Goal: Task Accomplishment & Management: Manage account settings

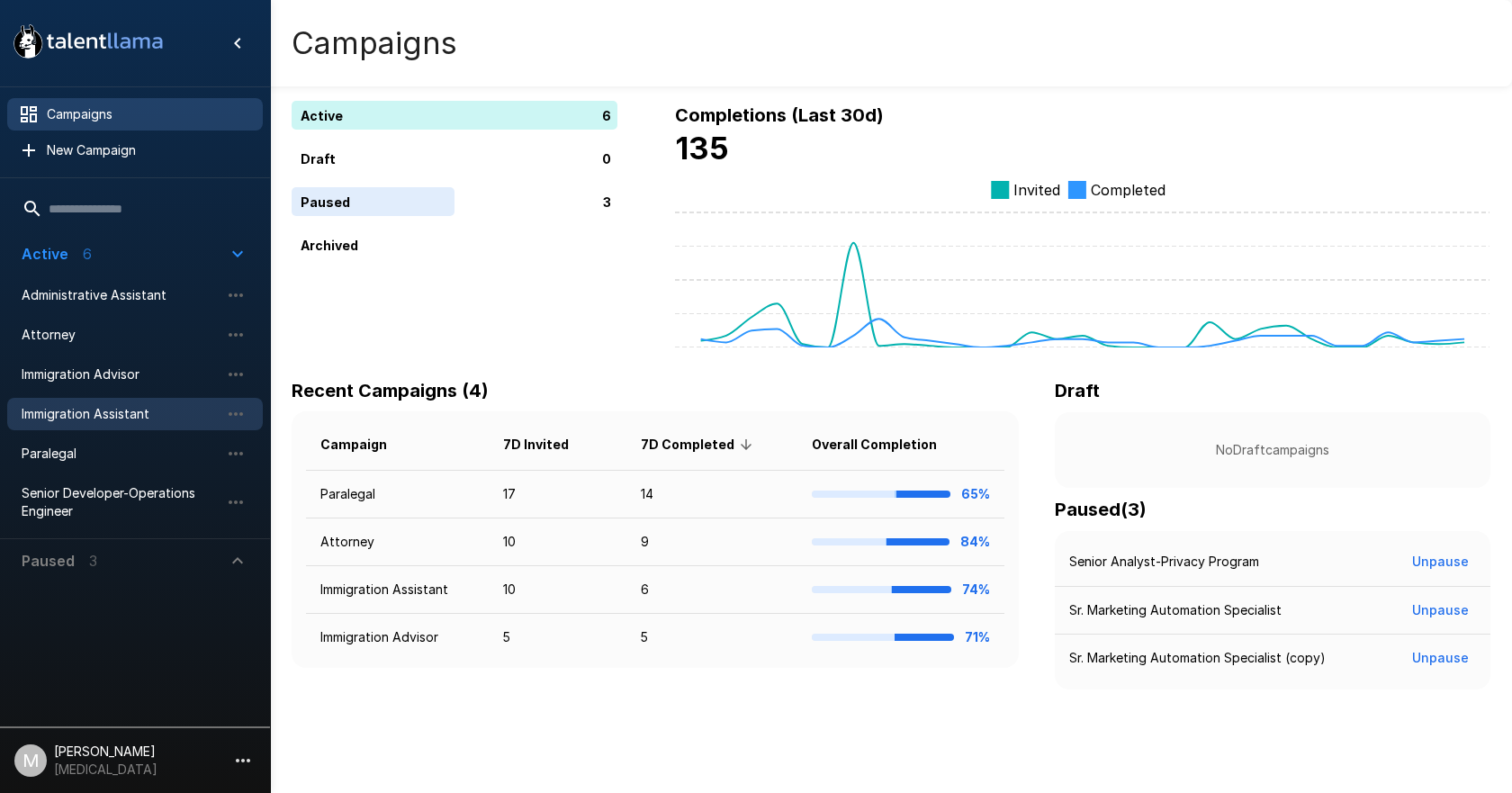
click at [98, 411] on span "Immigration Assistant" at bounding box center [120, 413] width 198 height 18
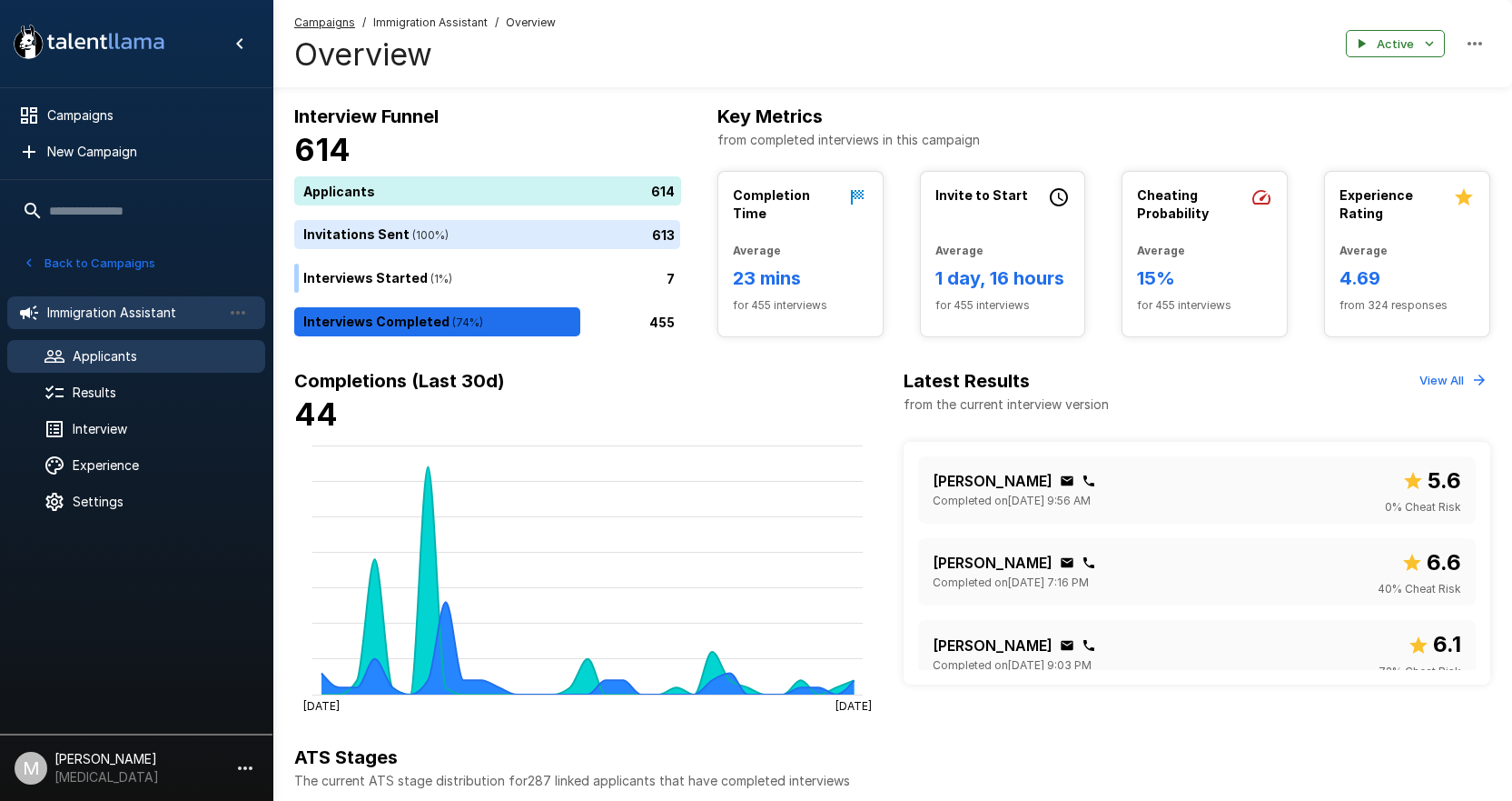
click at [103, 360] on span "Applicants" at bounding box center [161, 356] width 178 height 18
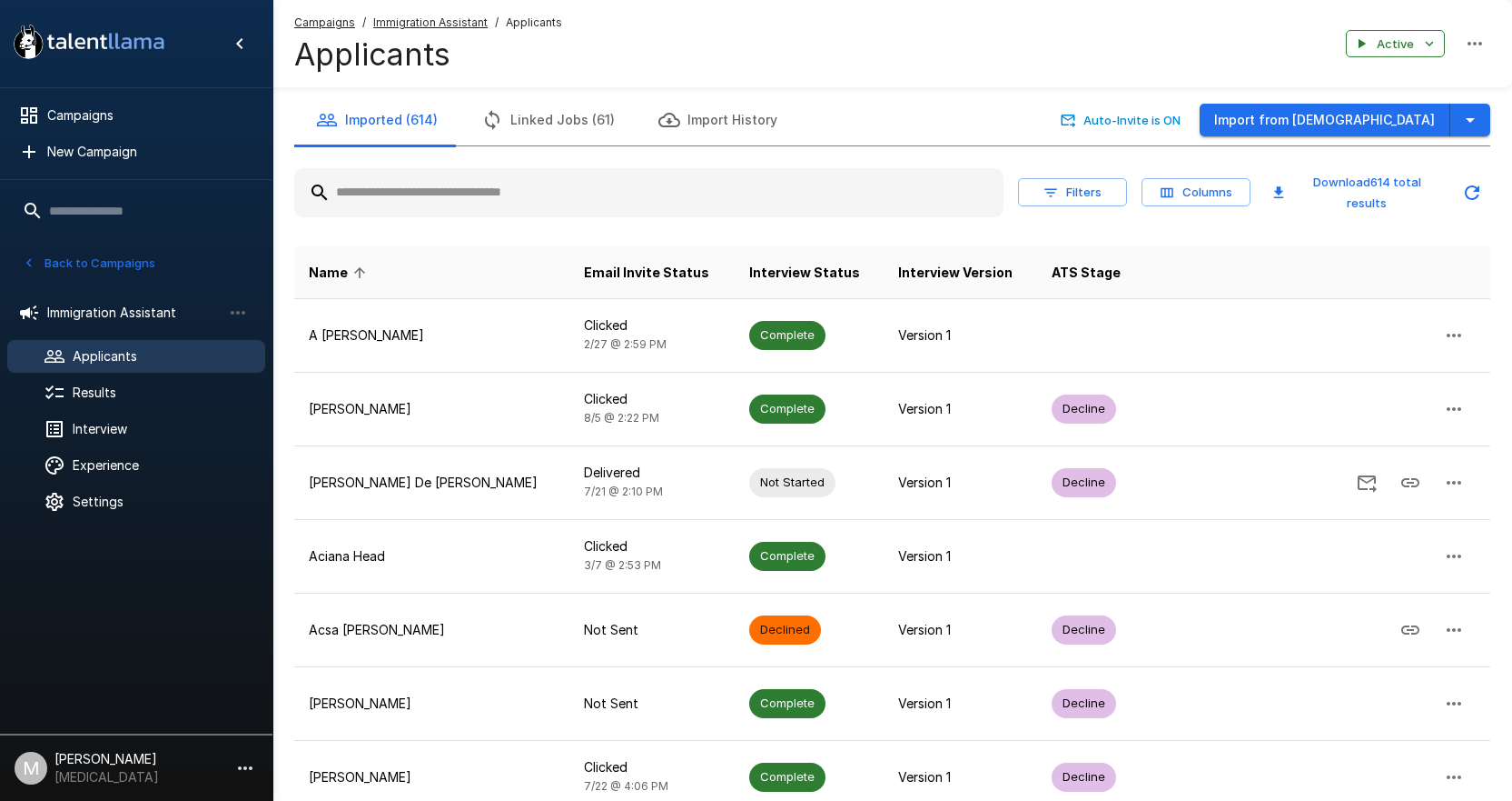
click at [757, 192] on input "text" at bounding box center [649, 193] width 710 height 33
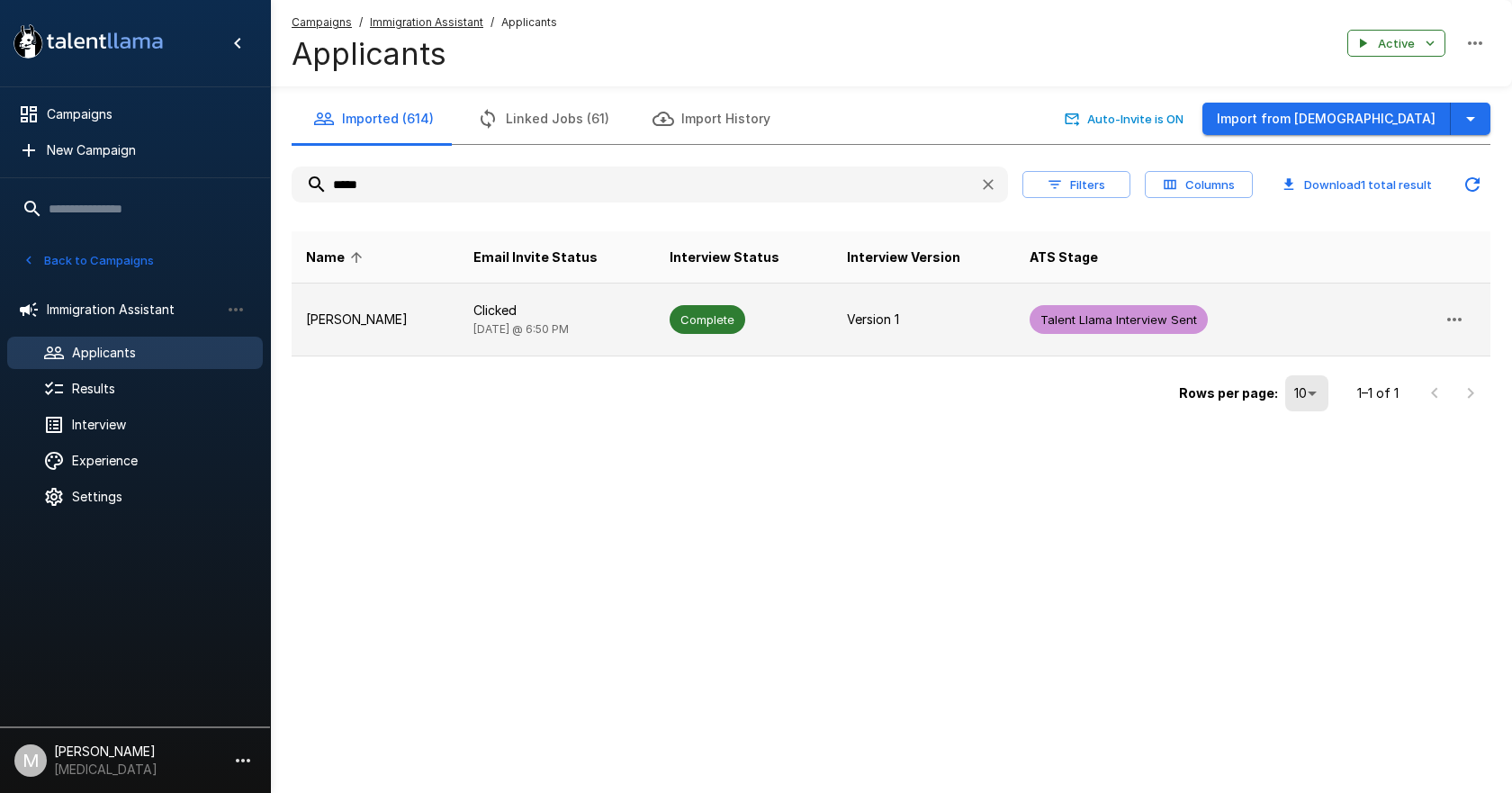
type input "*****"
click at [536, 341] on td "Clicked [DATE] @ 6:50 PM" at bounding box center [557, 320] width 196 height 73
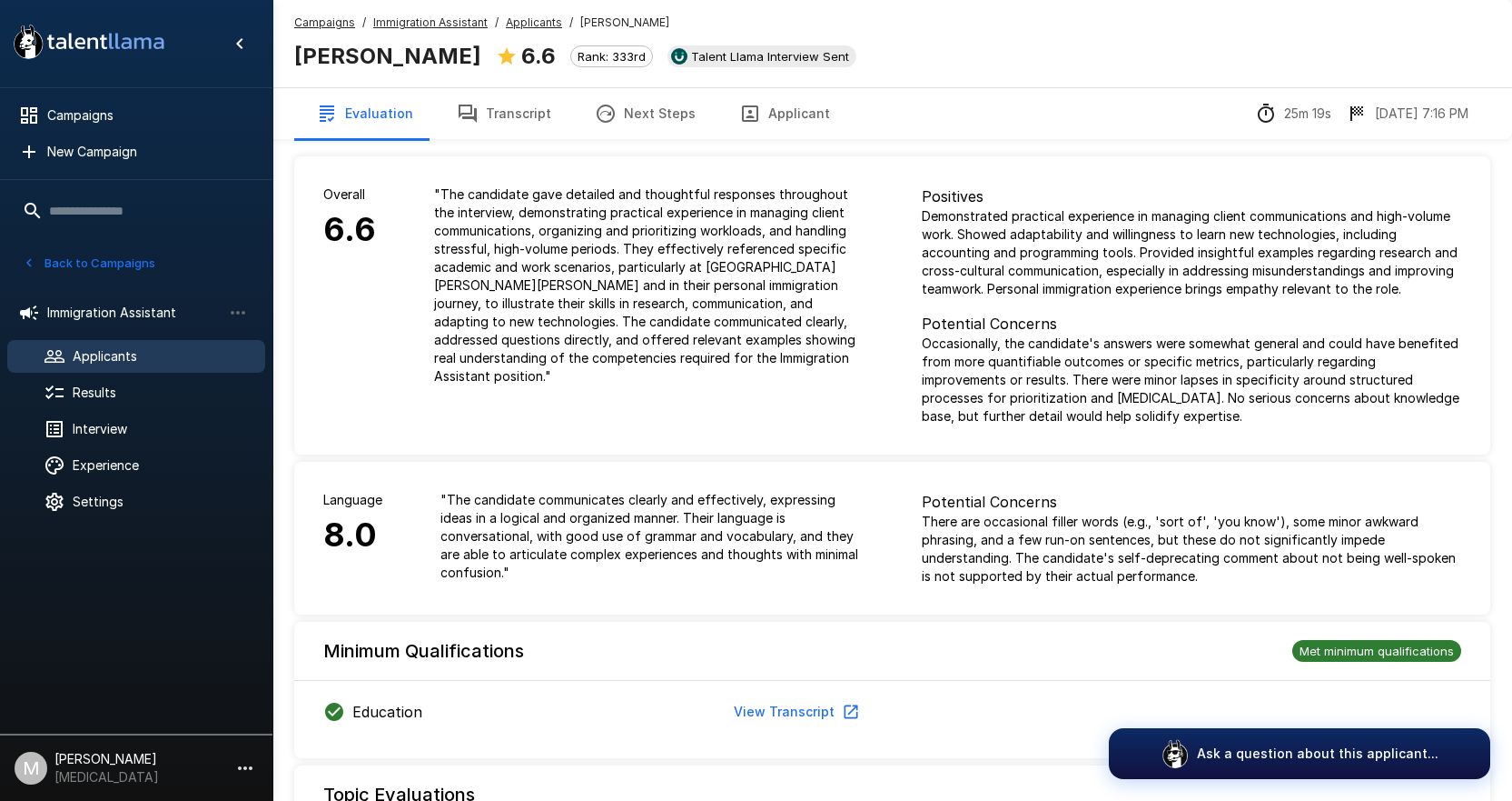
click at [484, 123] on button "Transcript" at bounding box center [504, 114] width 138 height 51
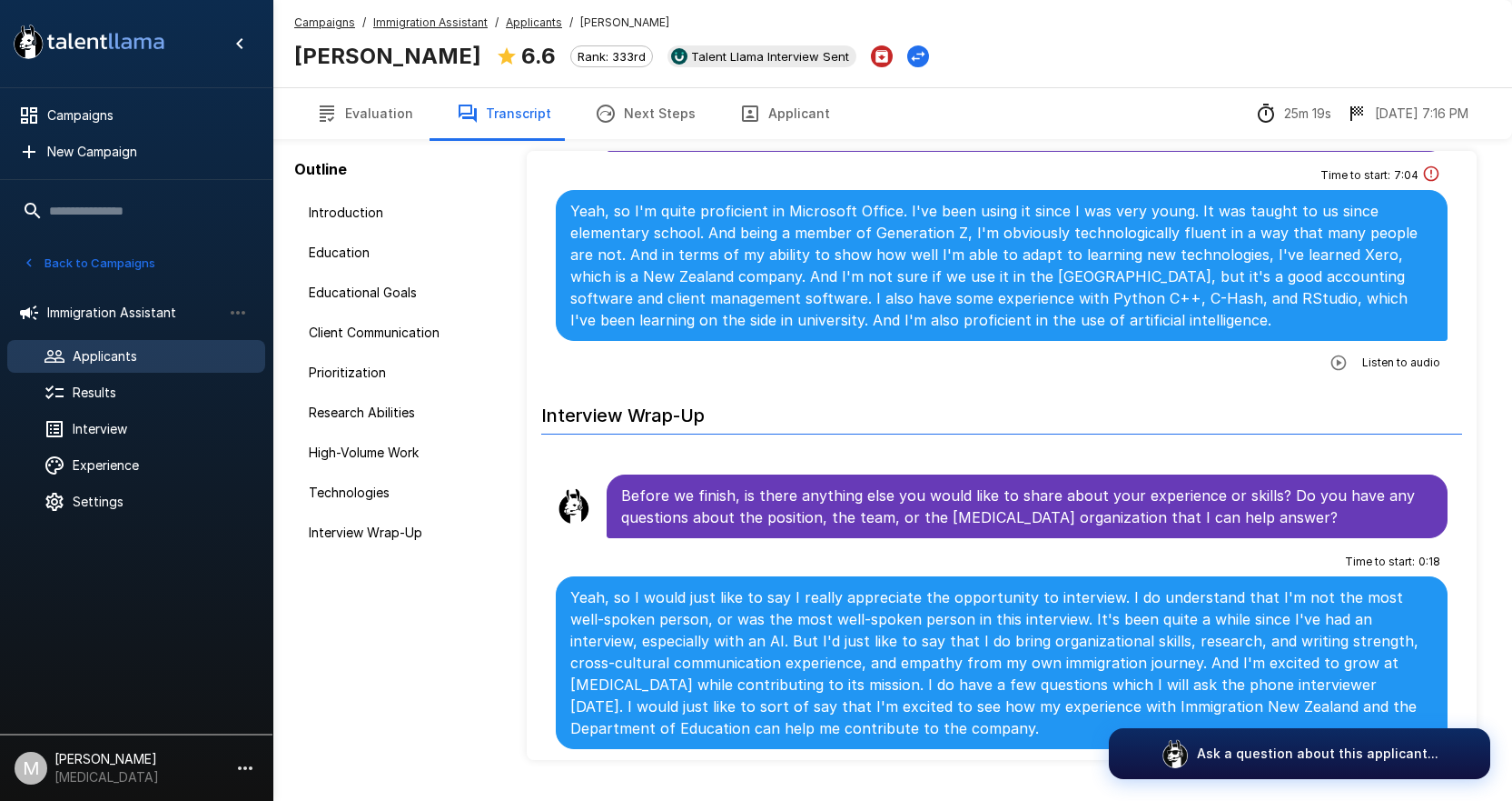
scroll to position [95, 0]
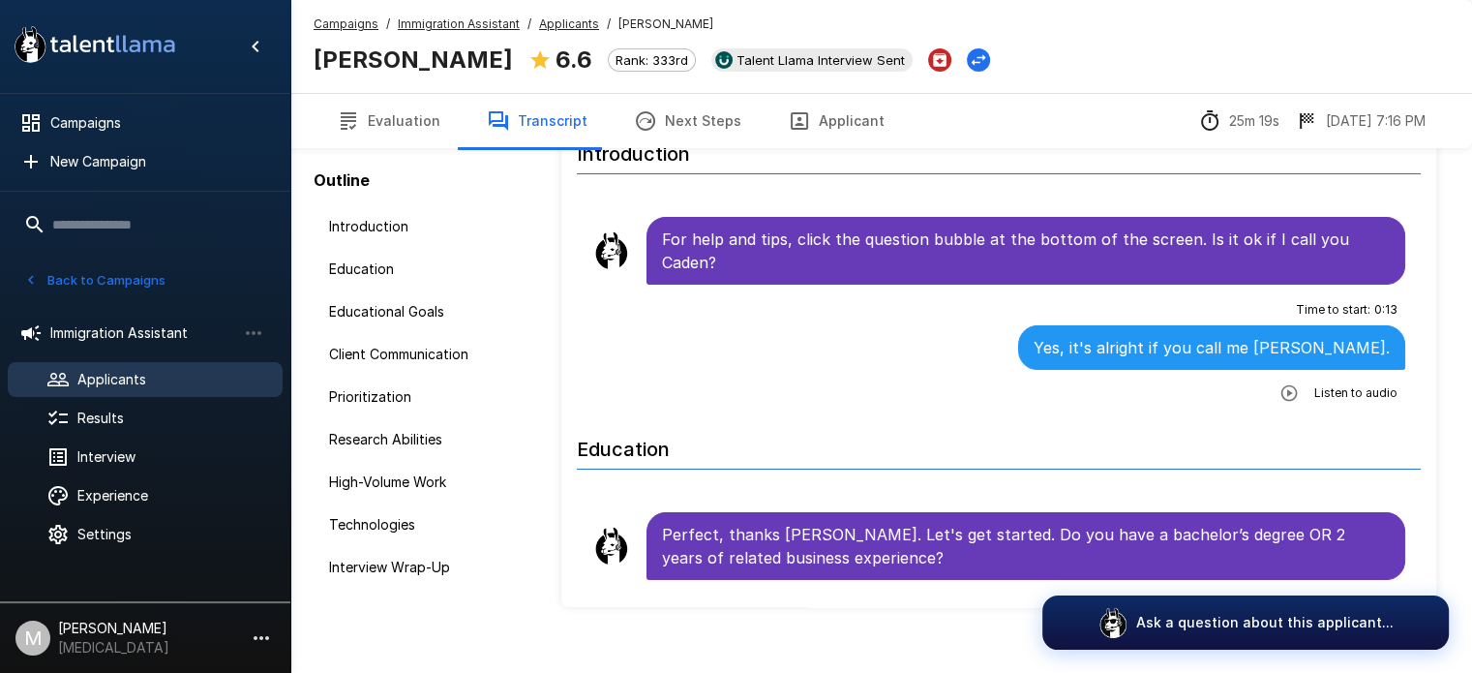
click at [860, 133] on button "Applicant" at bounding box center [835, 121] width 143 height 54
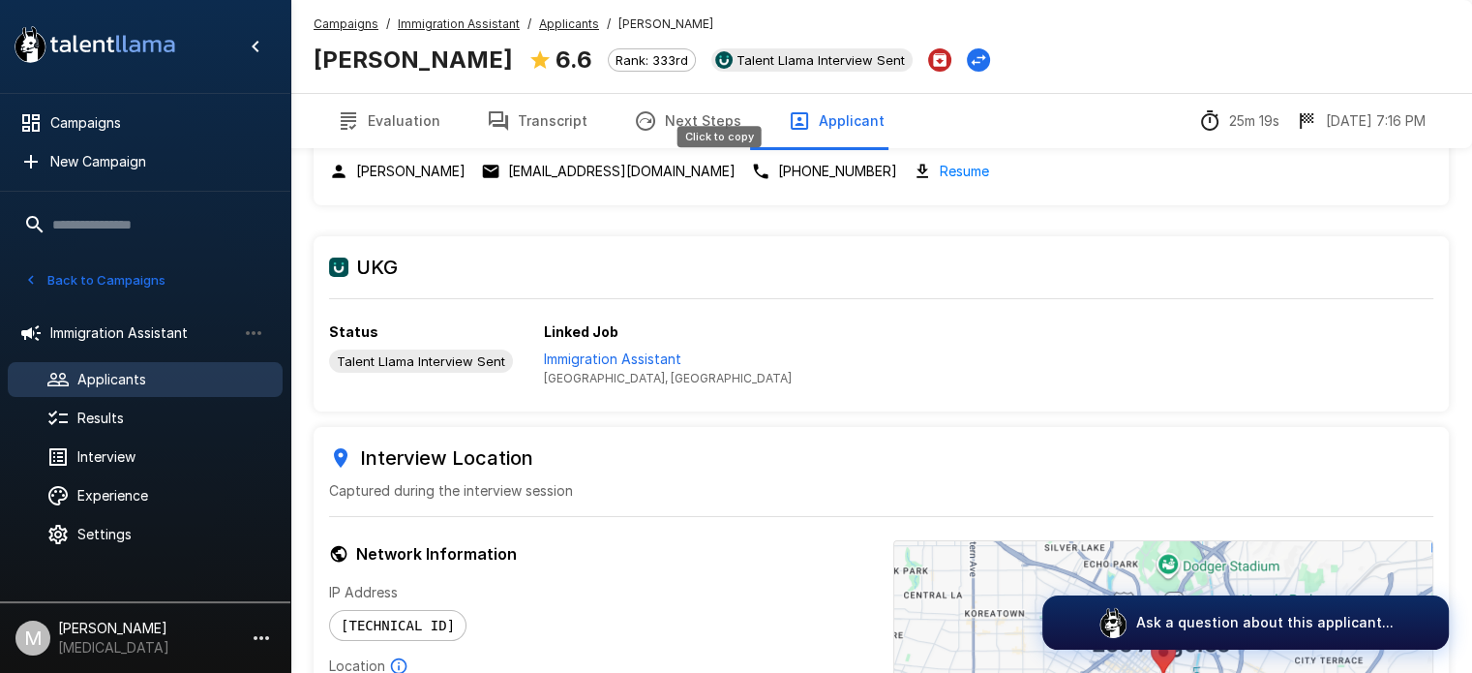
click at [778, 172] on p "[PHONE_NUMBER]" at bounding box center [837, 171] width 119 height 19
click at [504, 123] on button "Transcript" at bounding box center [537, 121] width 147 height 54
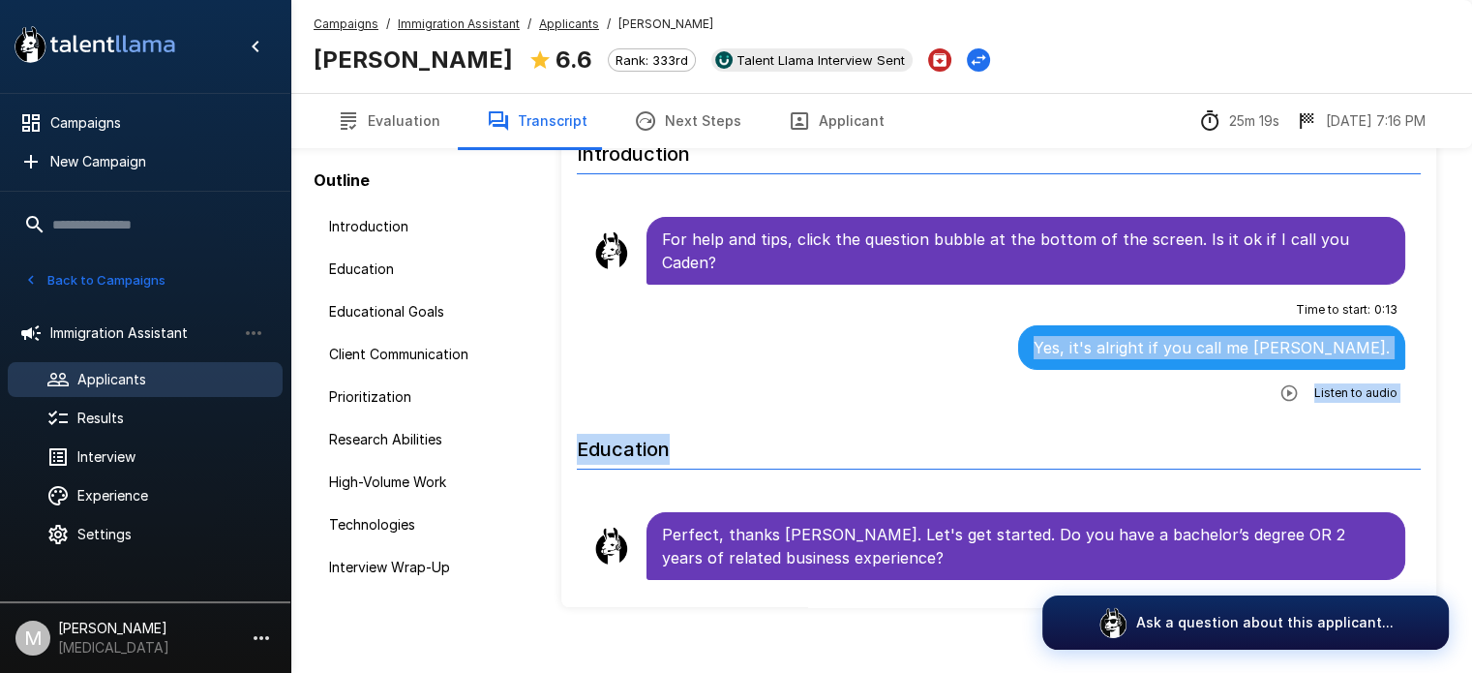
drag, startPoint x: 726, startPoint y: 404, endPoint x: 673, endPoint y: 467, distance: 83.1
click at [821, 131] on button "Applicant" at bounding box center [835, 121] width 143 height 54
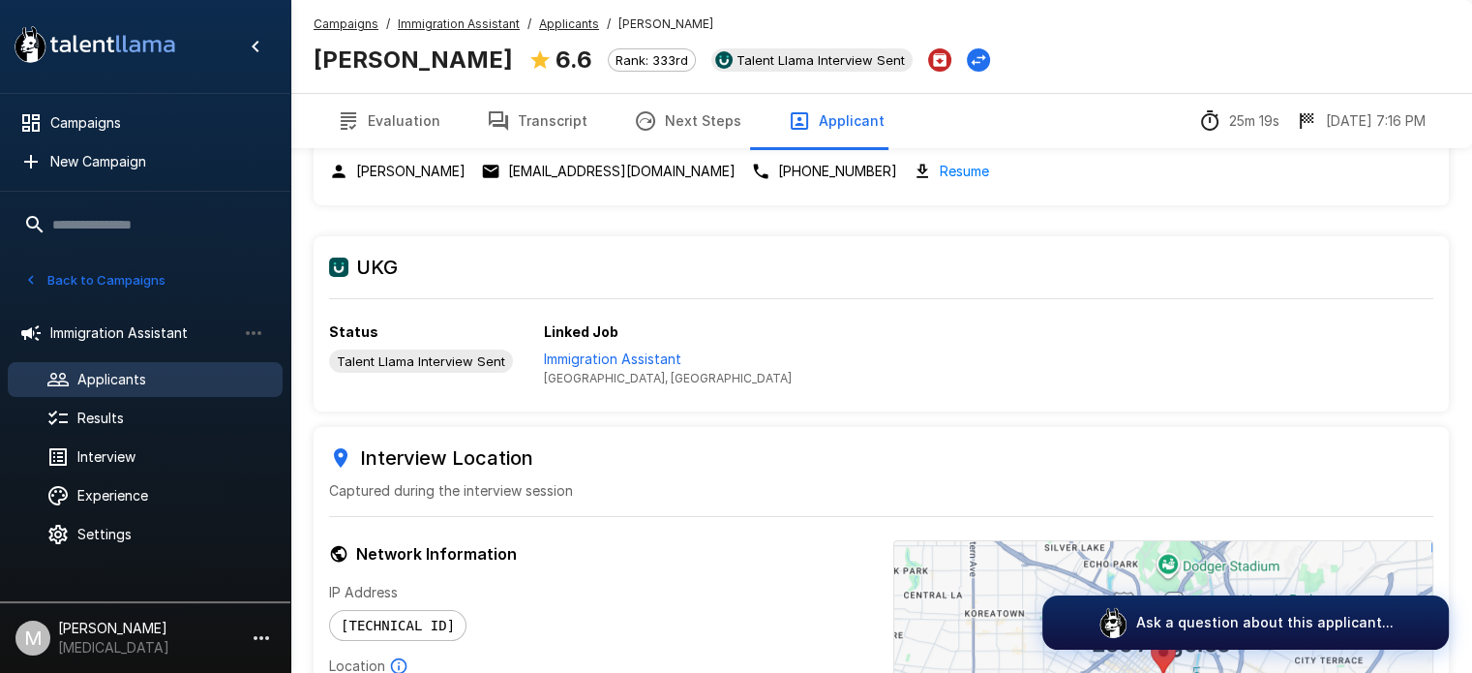
click at [501, 110] on icon "button" at bounding box center [498, 120] width 23 height 23
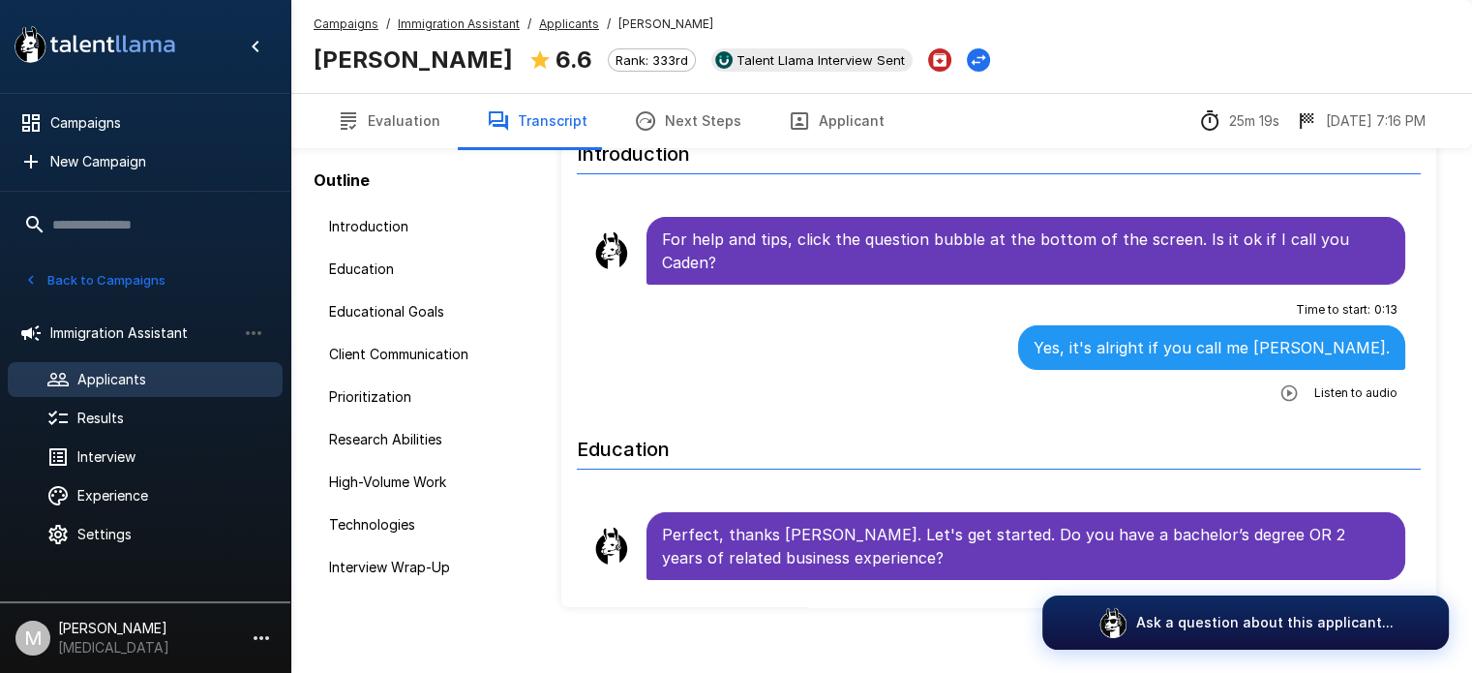
scroll to position [128, 0]
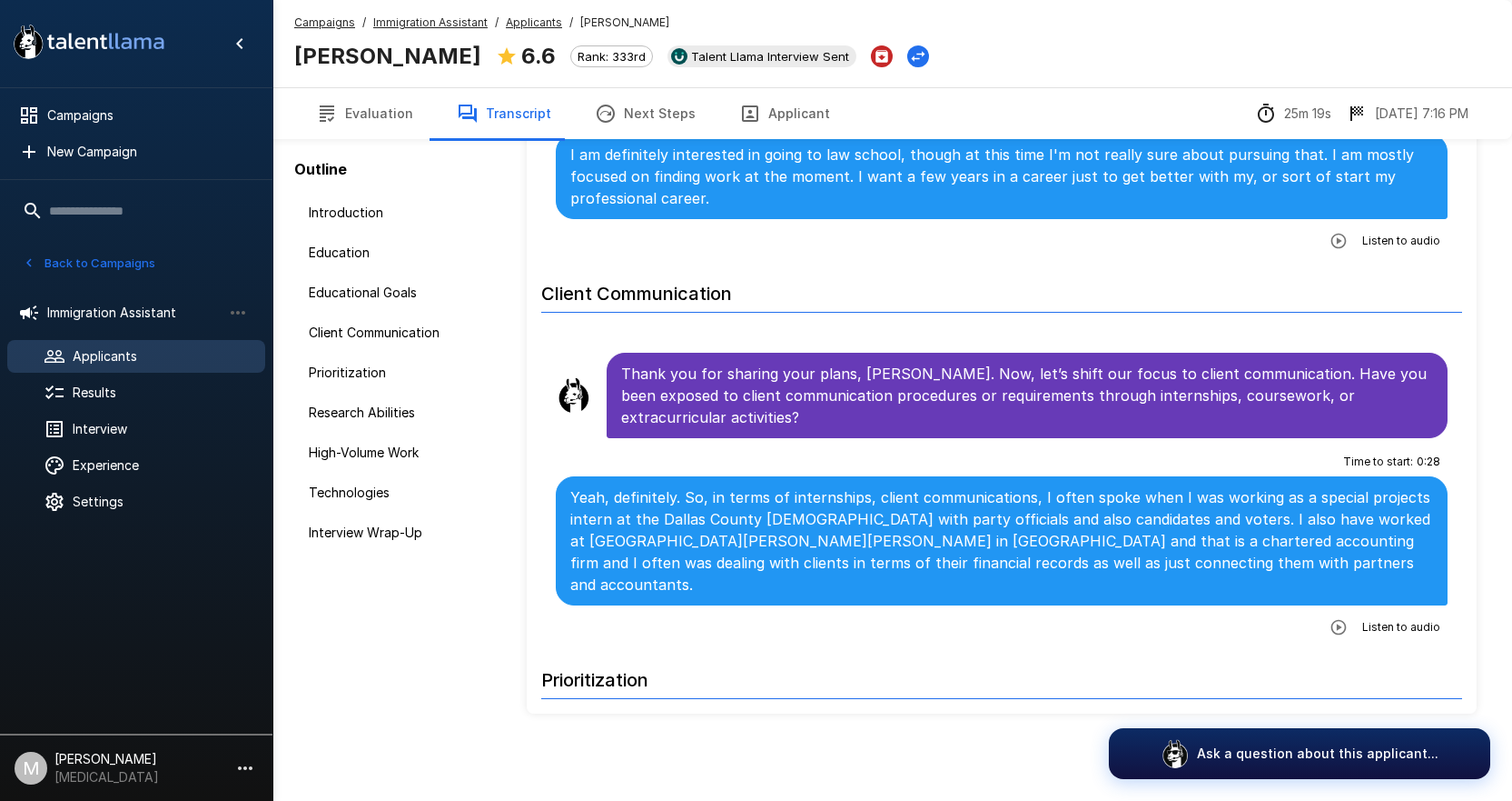
scroll to position [726, 0]
click at [132, 356] on span "Applicants" at bounding box center [161, 356] width 178 height 18
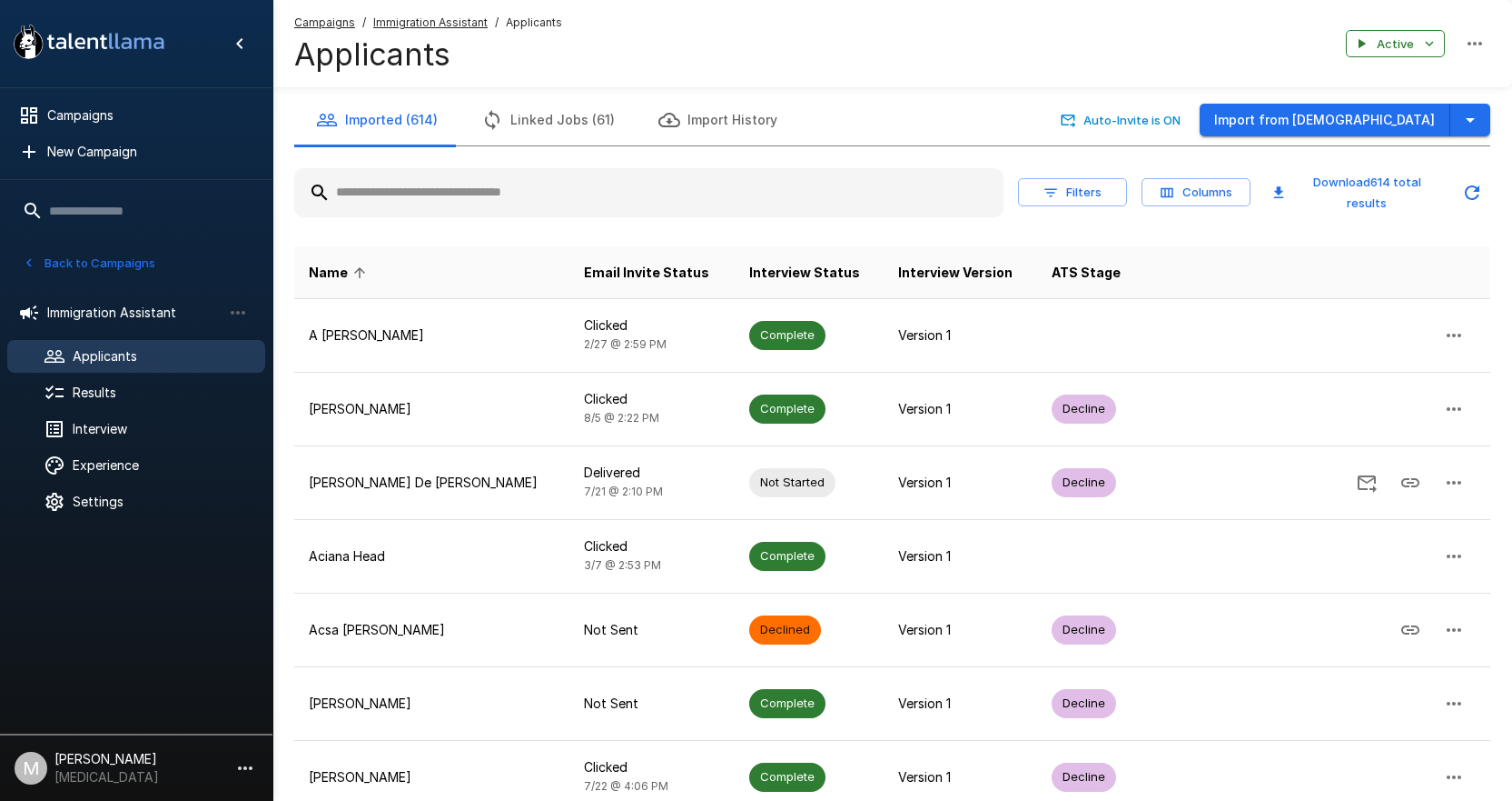
click at [445, 187] on input "text" at bounding box center [649, 193] width 710 height 33
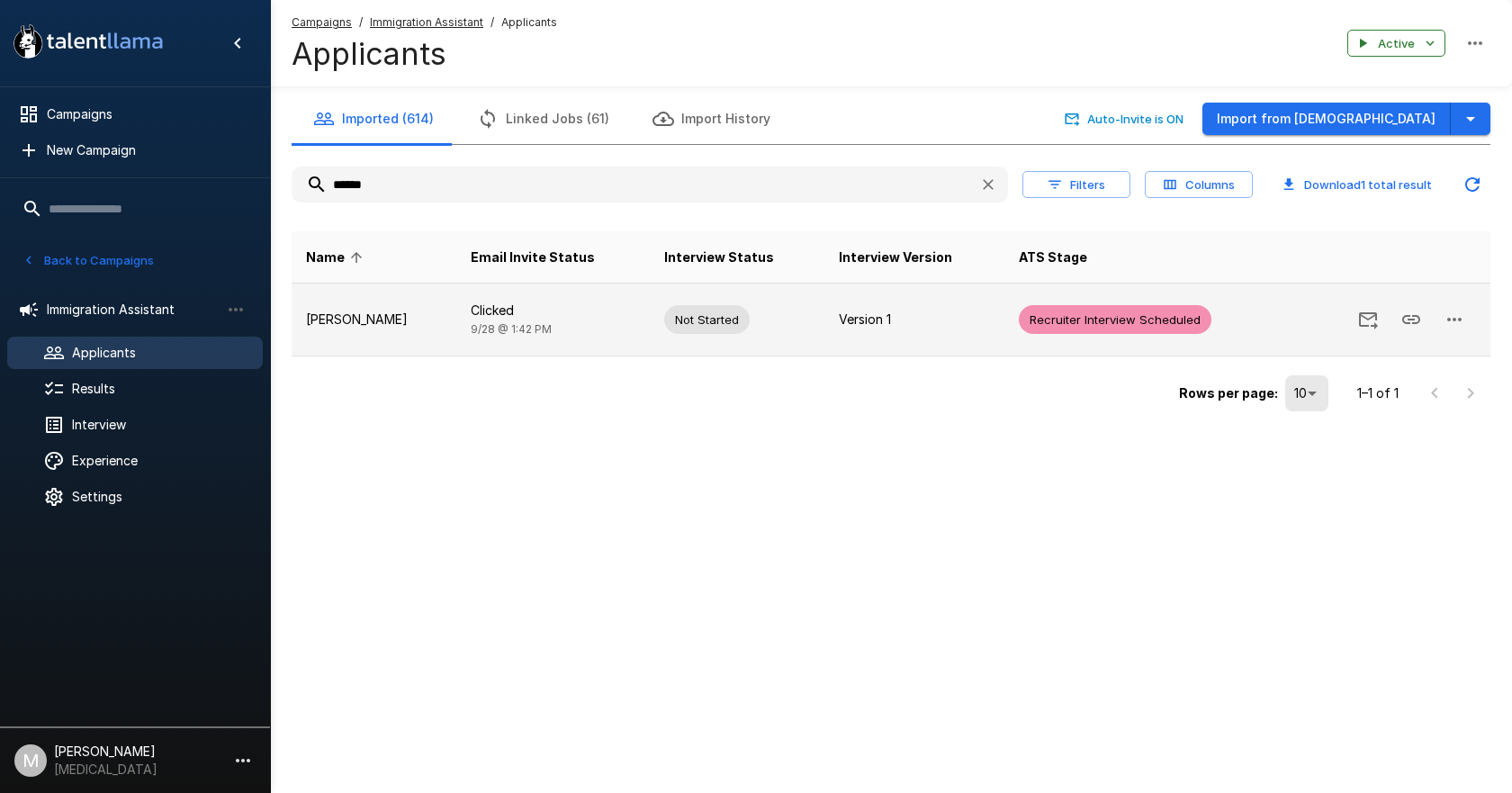
type input "******"
click at [466, 337] on td "Clicked [DATE] 1:42 PM" at bounding box center [553, 320] width 193 height 73
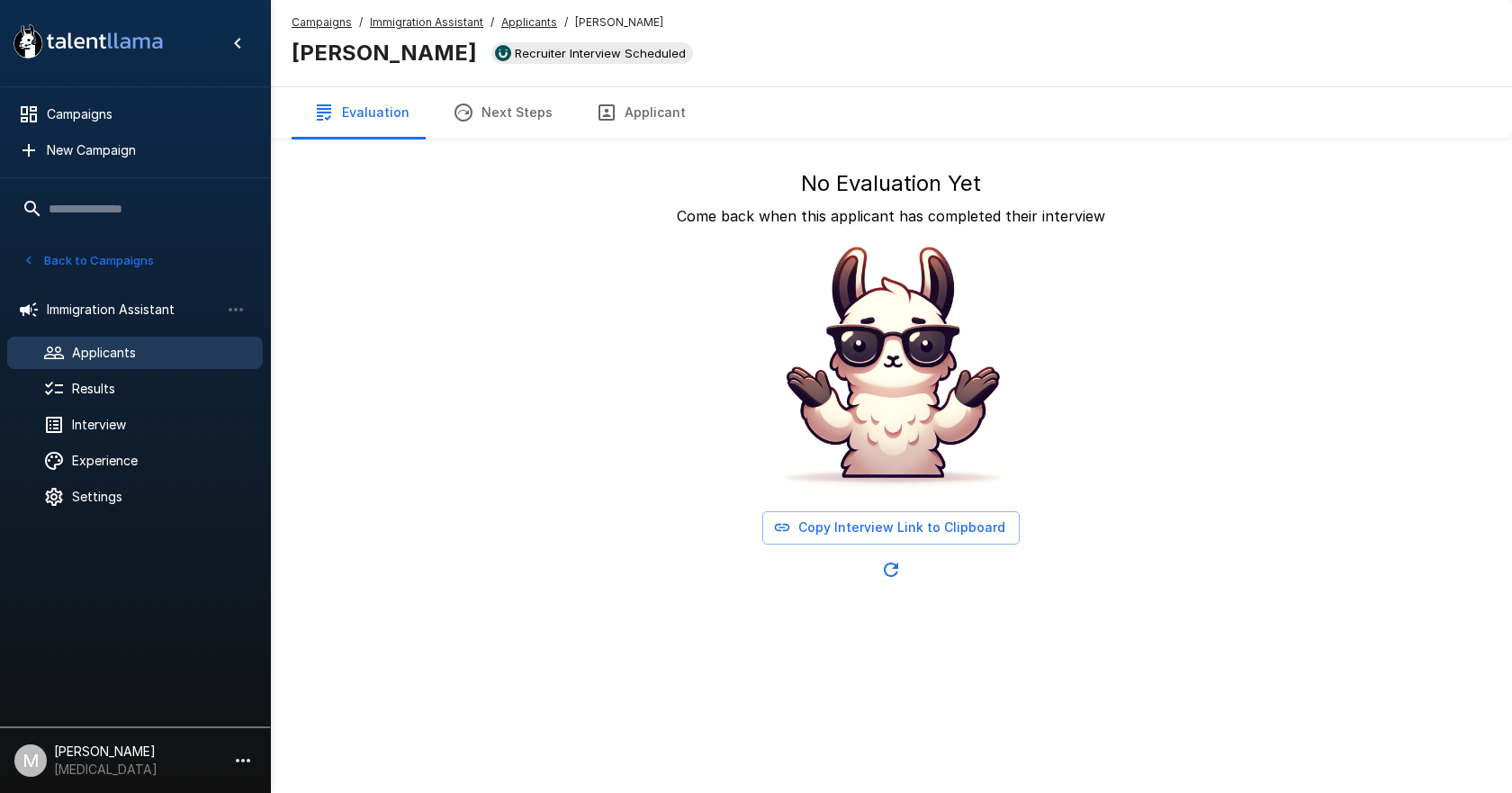
click at [872, 530] on button "Copy Interview Link to Clipboard" at bounding box center [891, 528] width 258 height 33
click at [80, 342] on div at bounding box center [68, 352] width 50 height 21
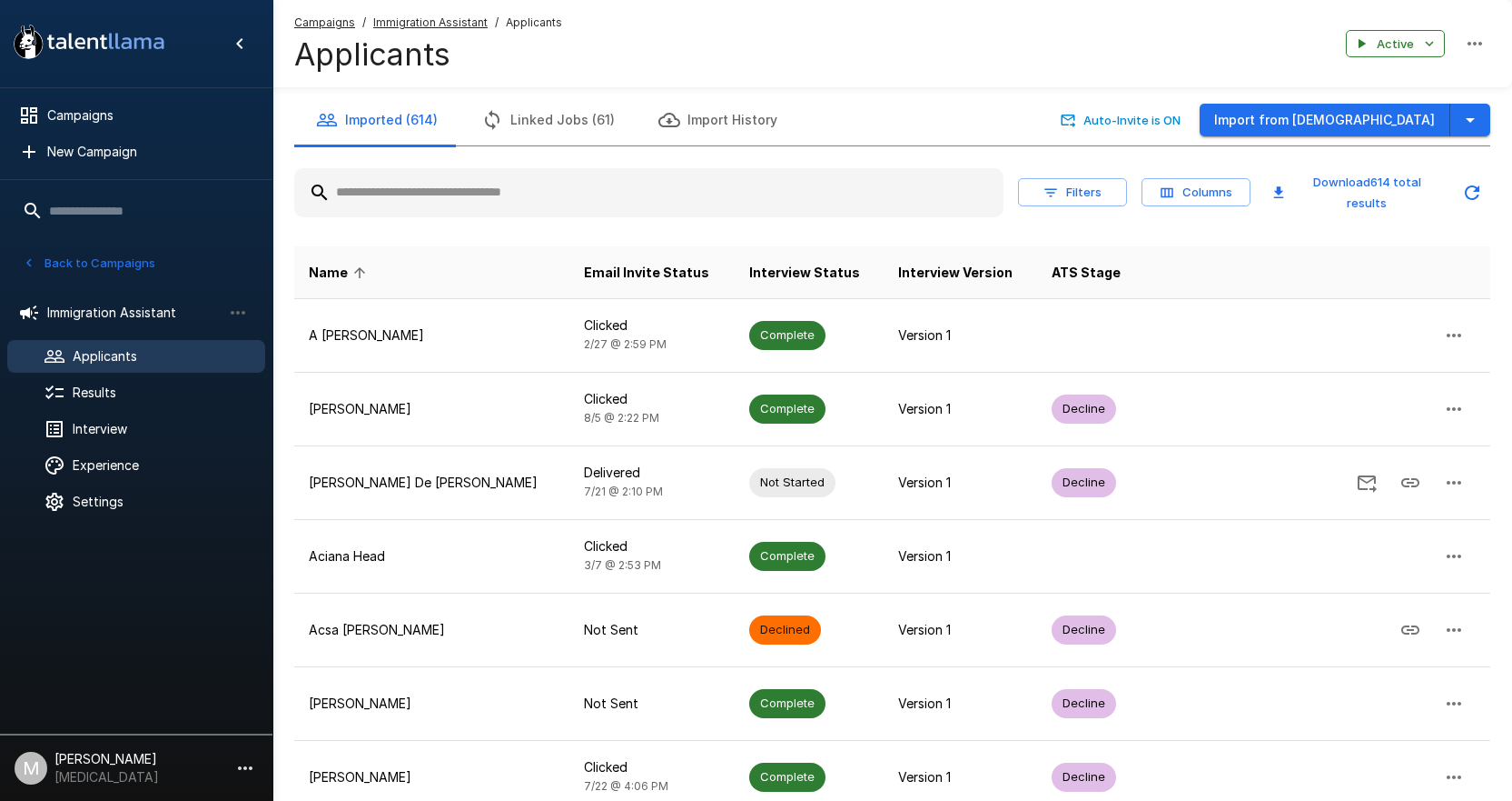
click at [464, 190] on input "text" at bounding box center [649, 193] width 710 height 33
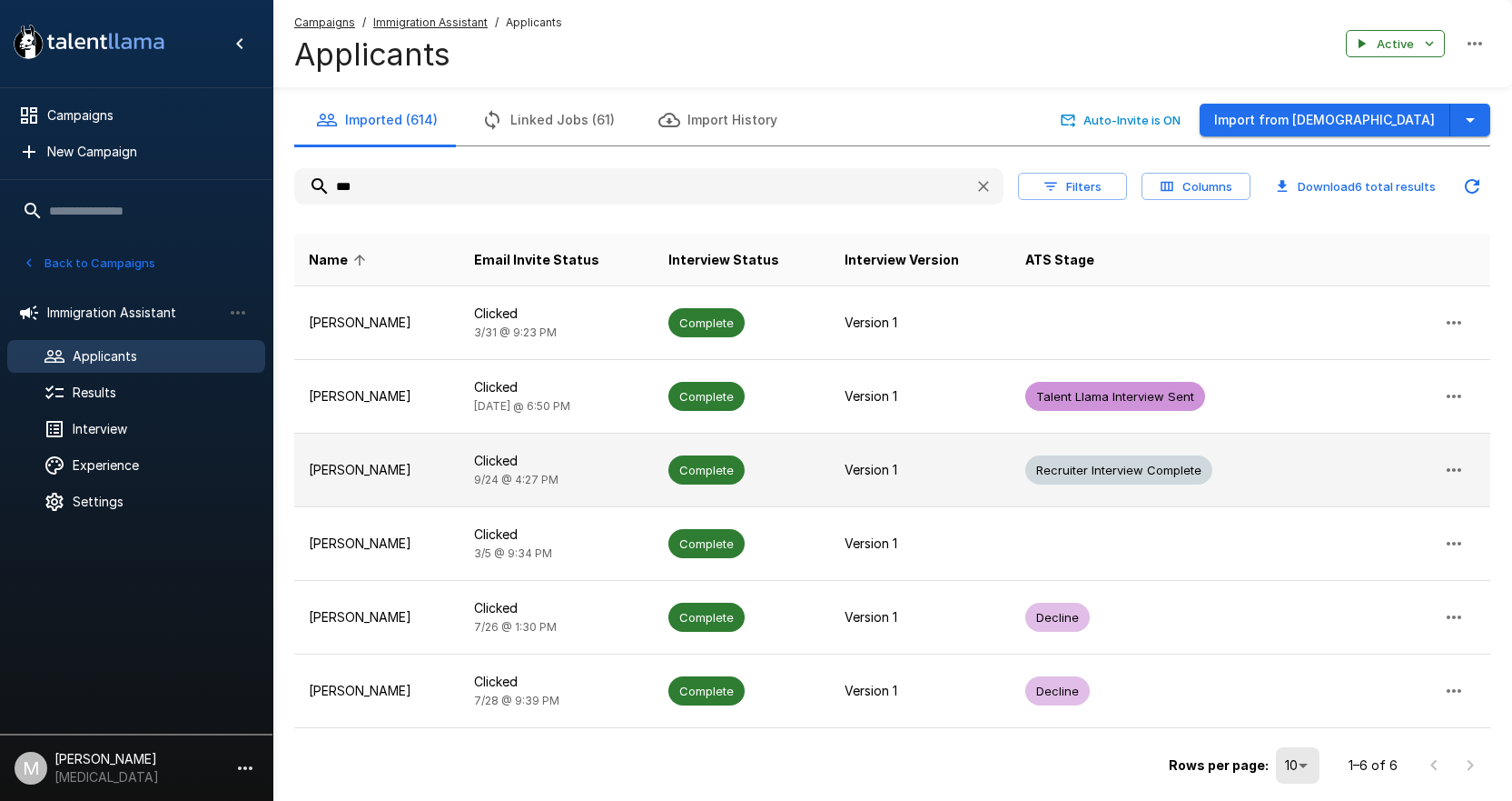
type input "***"
click at [503, 472] on span "[DATE] 4:27 PM" at bounding box center [516, 479] width 84 height 14
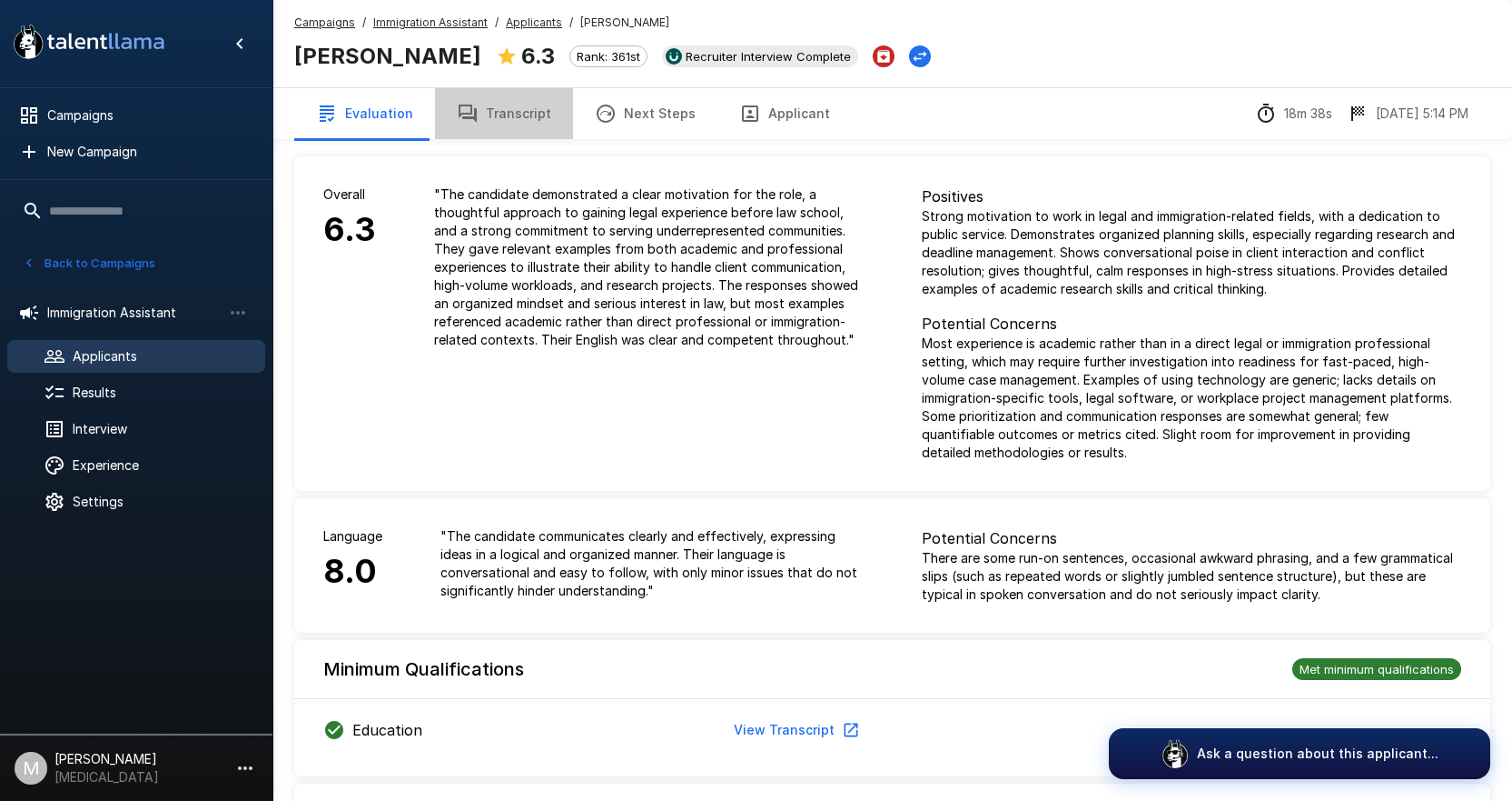
click at [499, 132] on button "Transcript" at bounding box center [504, 114] width 138 height 51
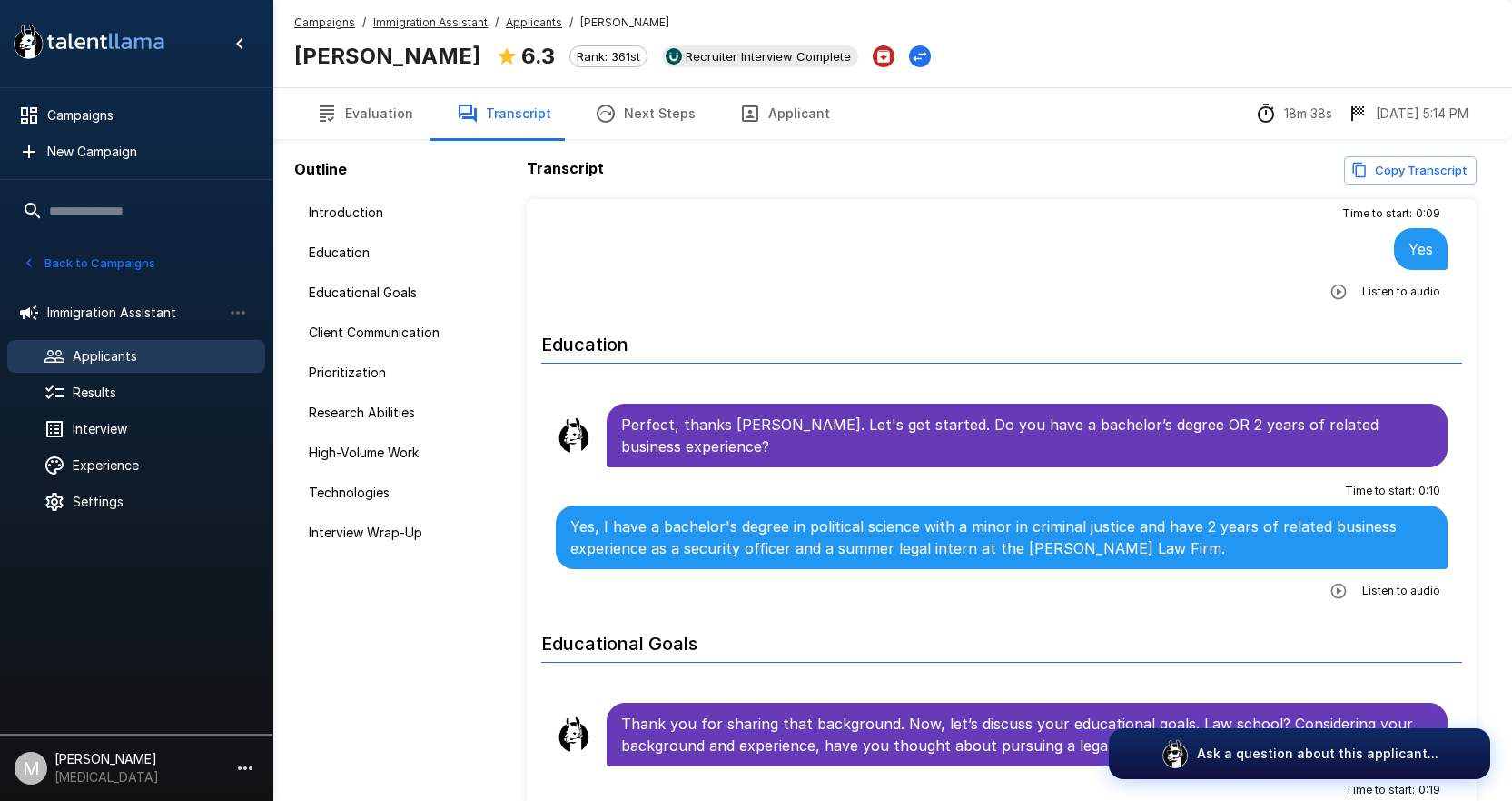
scroll to position [636, 0]
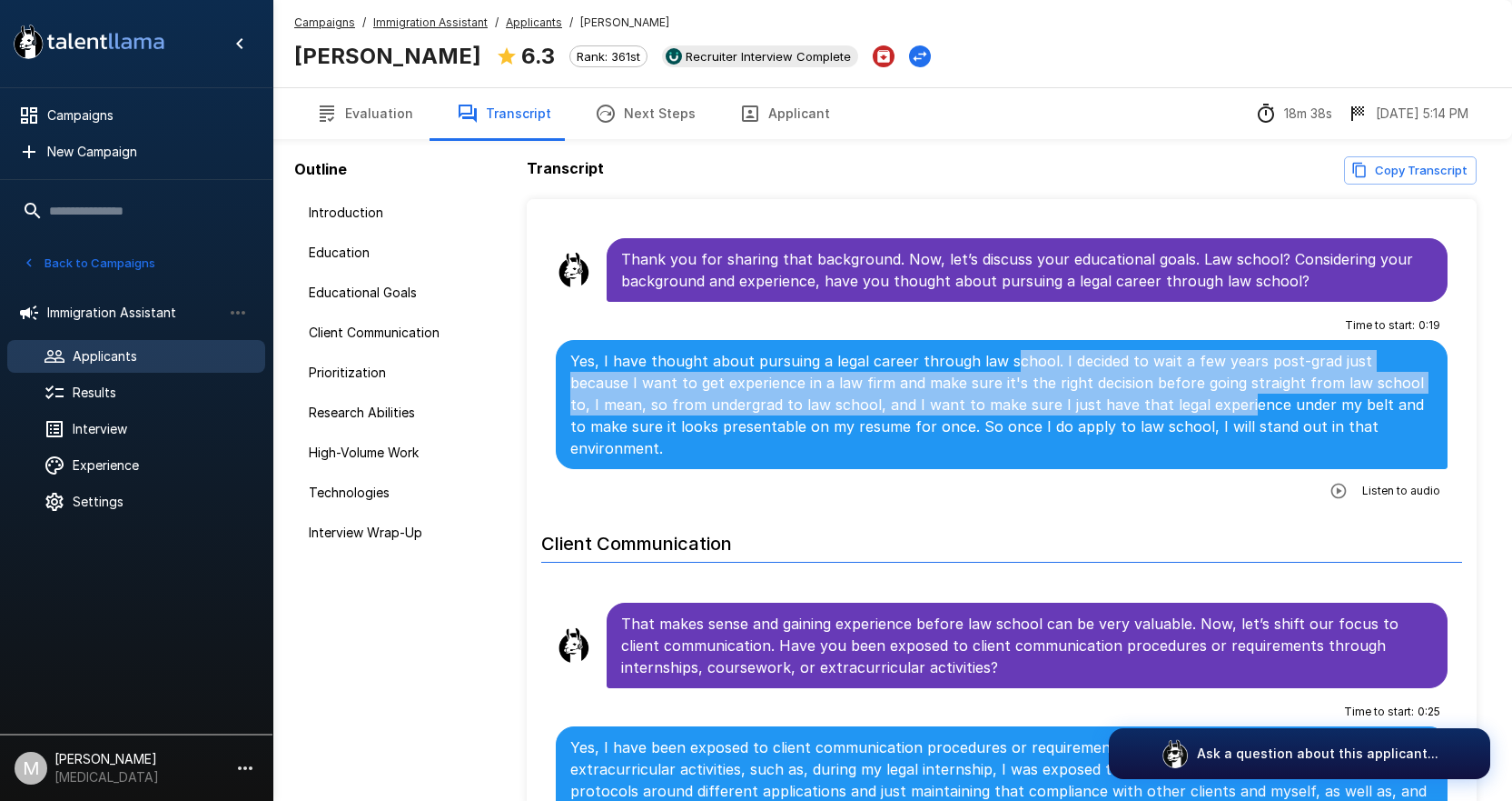
drag, startPoint x: 1026, startPoint y: 359, endPoint x: 1152, endPoint y: 406, distance: 134.5
click at [1152, 406] on p "Yes, I have thought about pursuing a legal career through law school. I decided…" at bounding box center [1001, 405] width 863 height 109
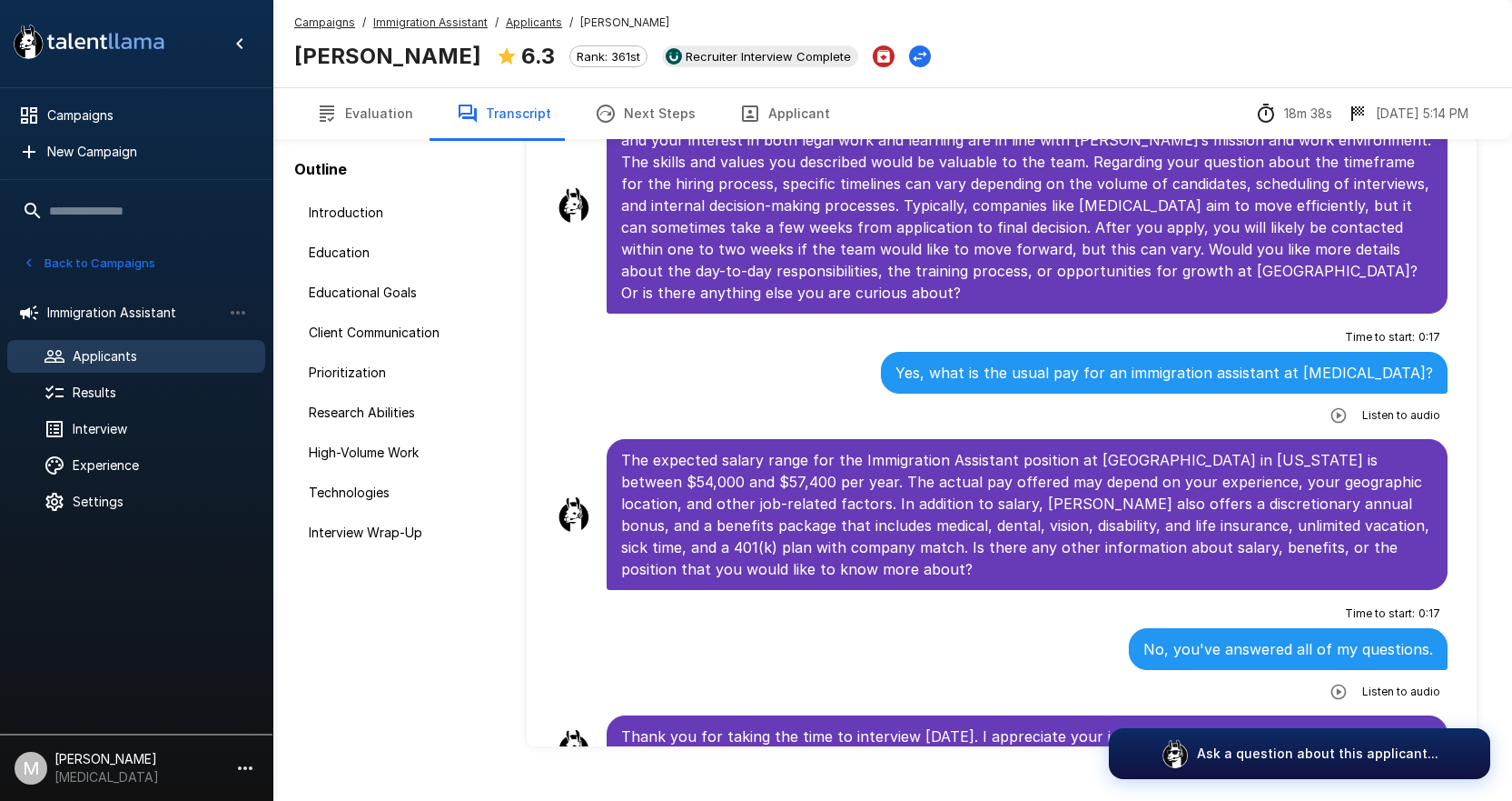
scroll to position [95, 0]
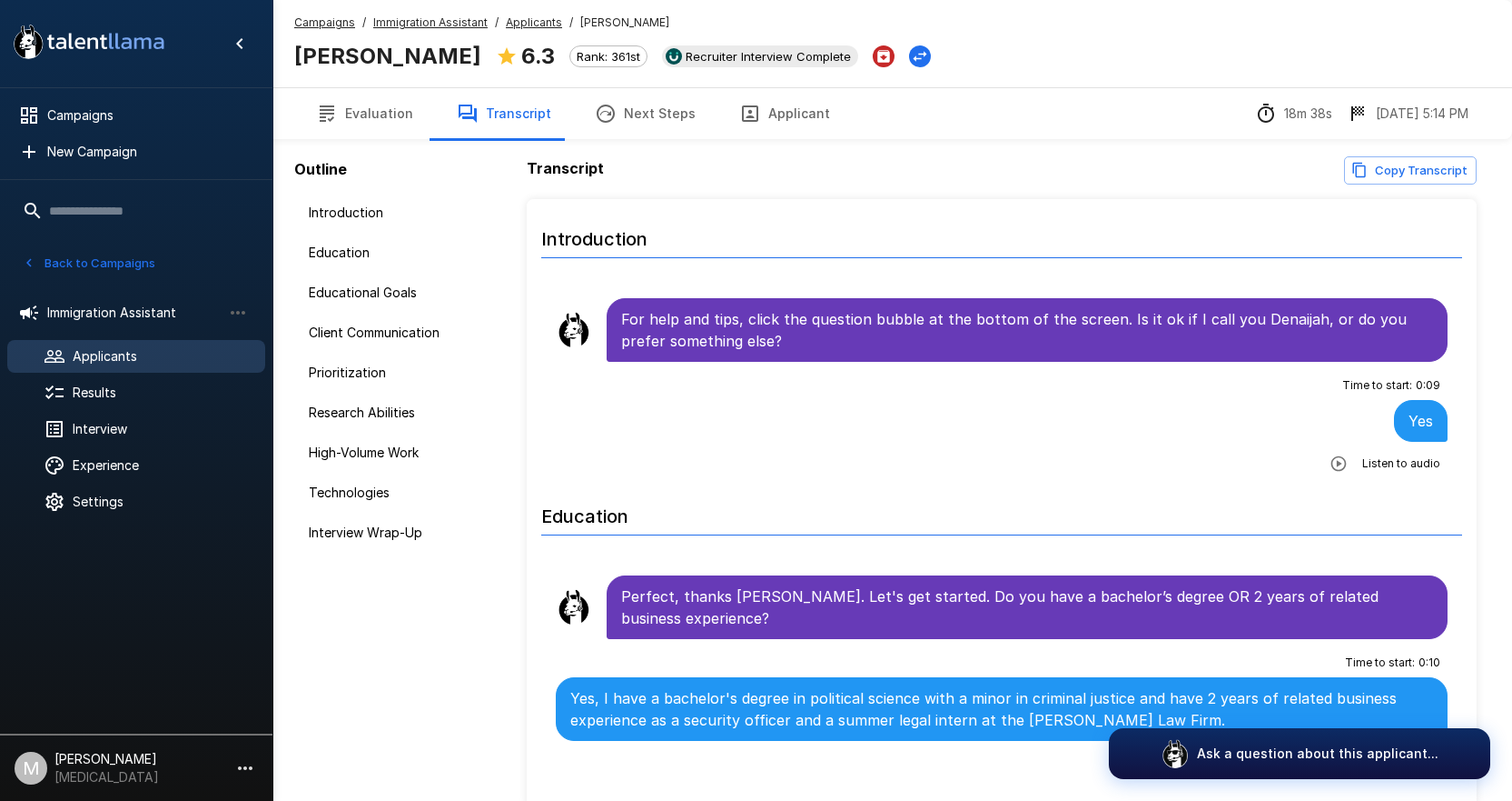
click at [532, 28] on u "Applicants" at bounding box center [534, 22] width 56 height 14
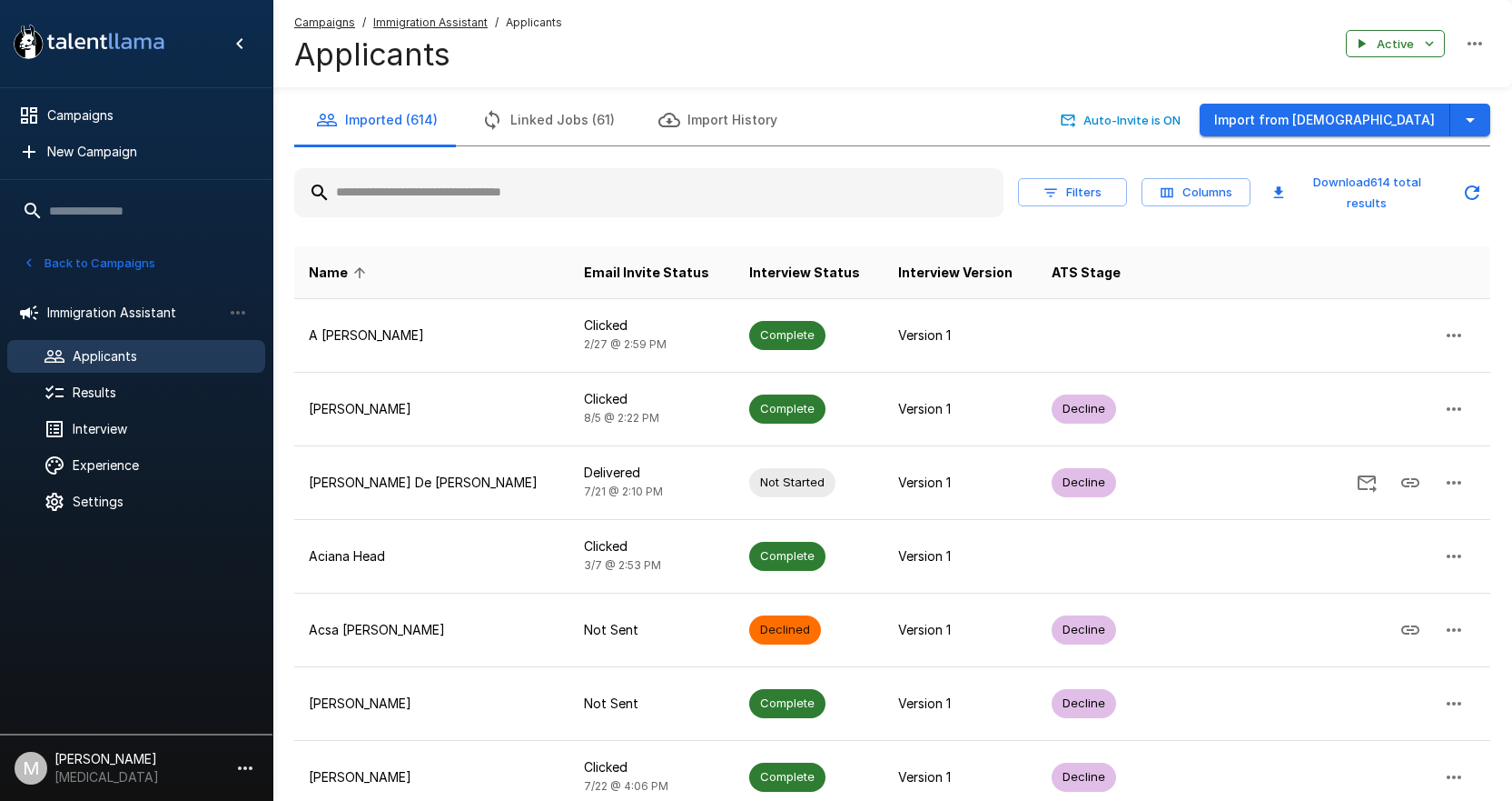
click at [496, 178] on input "text" at bounding box center [649, 193] width 710 height 33
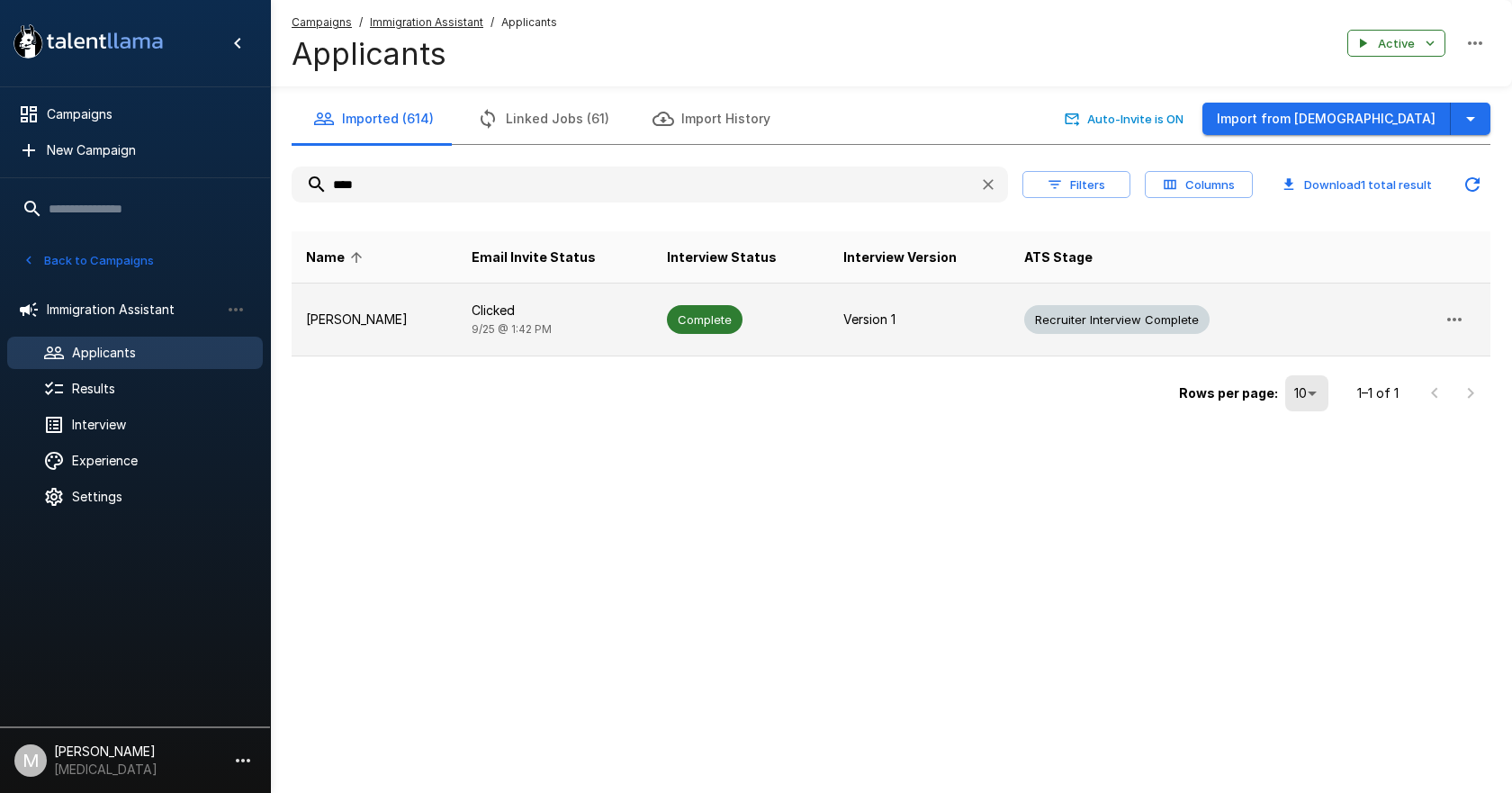
type input "****"
click at [397, 324] on p "[PERSON_NAME]" at bounding box center [374, 319] width 137 height 18
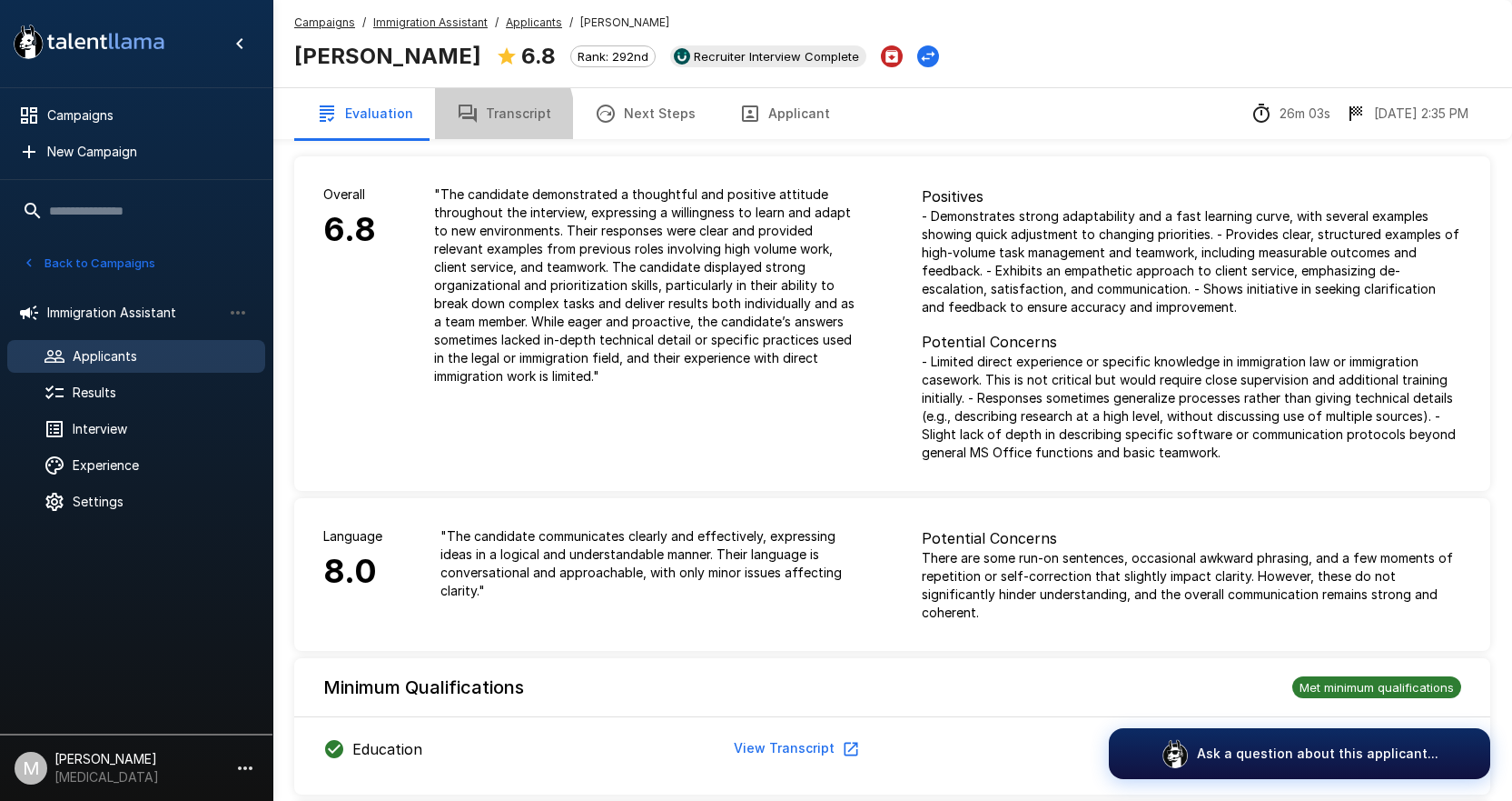
click at [457, 123] on icon "button" at bounding box center [467, 113] width 22 height 22
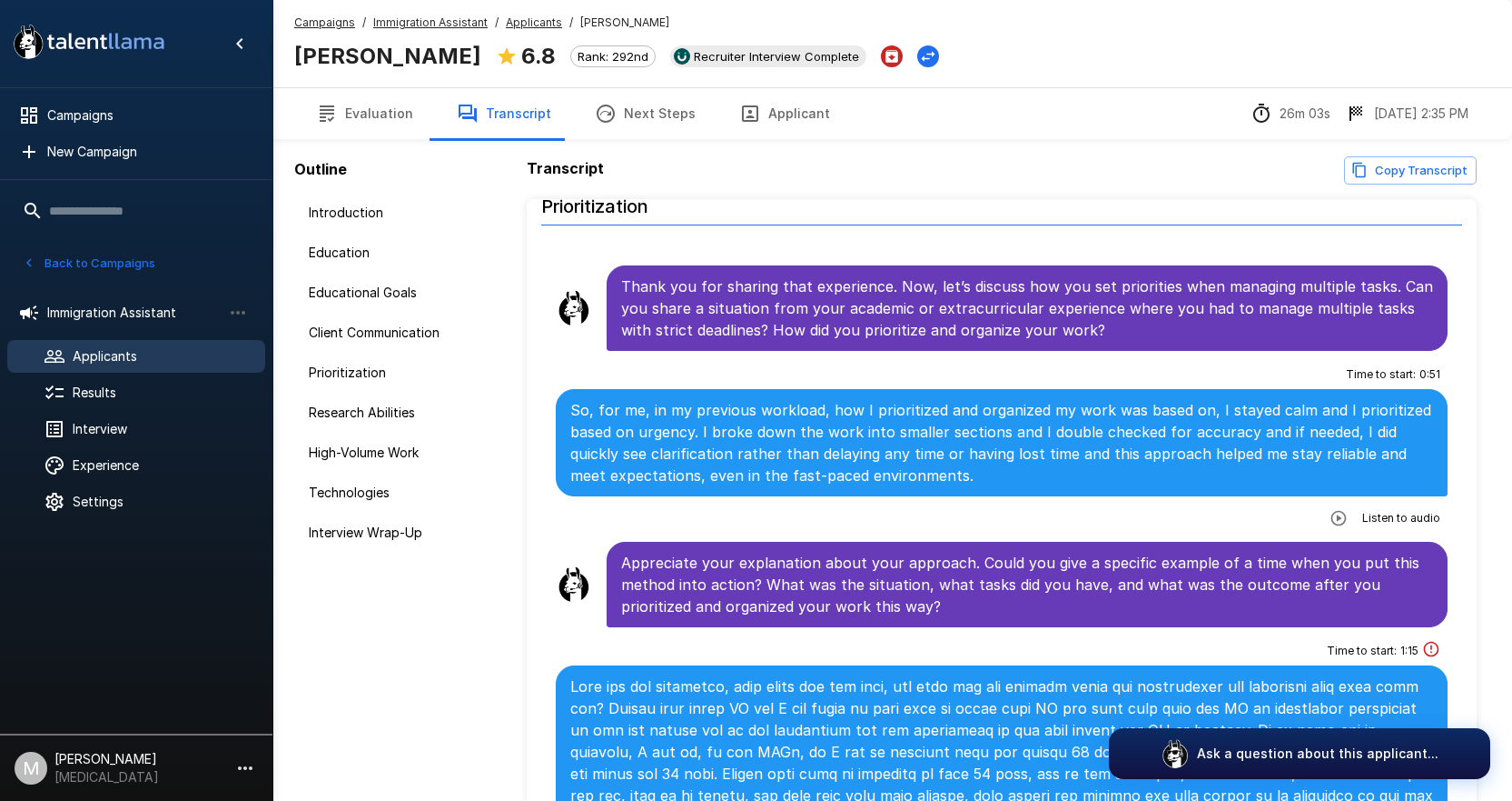
scroll to position [2454, 0]
